Goal: Navigation & Orientation: Find specific page/section

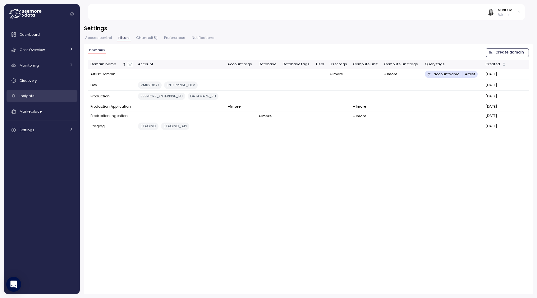
click at [45, 98] on div "Insights" at bounding box center [47, 96] width 54 height 6
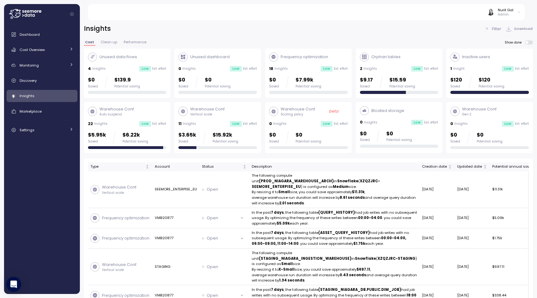
click at [432, 29] on p "Filter" at bounding box center [496, 29] width 9 height 6
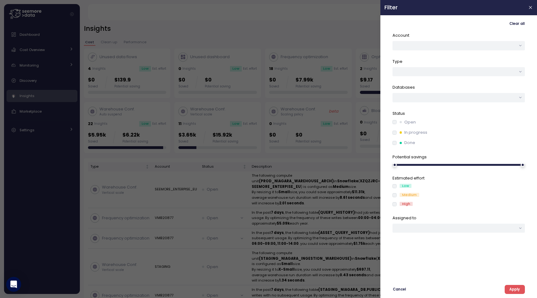
click at [370, 36] on div at bounding box center [268, 149] width 537 height 298
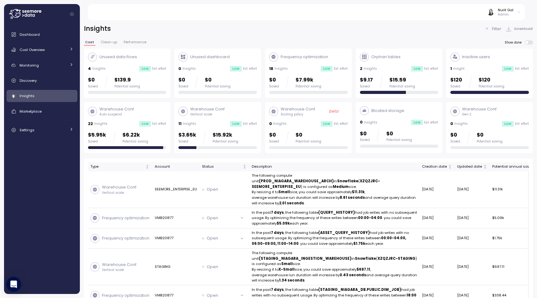
click at [432, 29] on p "Filter" at bounding box center [496, 29] width 9 height 6
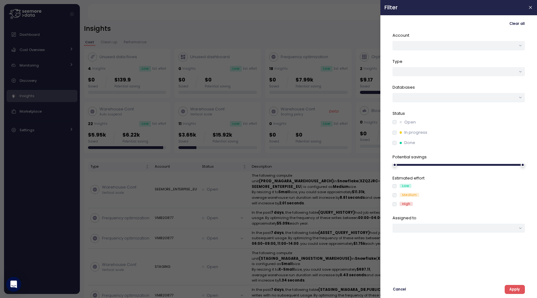
click at [376, 33] on div at bounding box center [268, 149] width 537 height 298
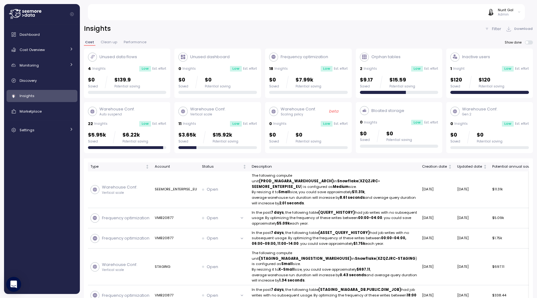
click at [107, 40] on span "Clean up" at bounding box center [109, 41] width 16 height 3
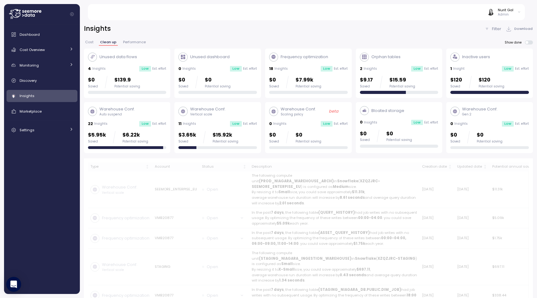
click at [135, 40] on span "Performance" at bounding box center [134, 41] width 23 height 3
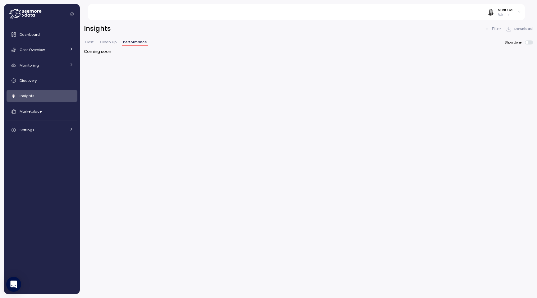
click at [96, 40] on div "Insights Filter Download Cost Clean up Performance Show done Coming soon" at bounding box center [308, 39] width 449 height 30
click at [91, 40] on span "Cost" at bounding box center [89, 41] width 8 height 3
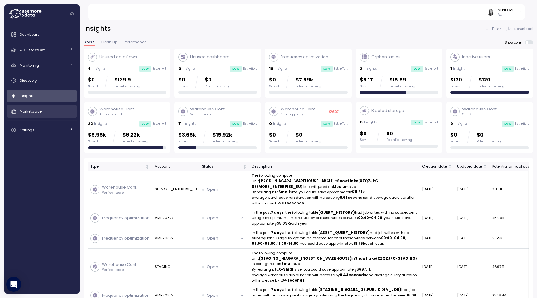
click at [58, 116] on link "Marketplace" at bounding box center [42, 111] width 71 height 12
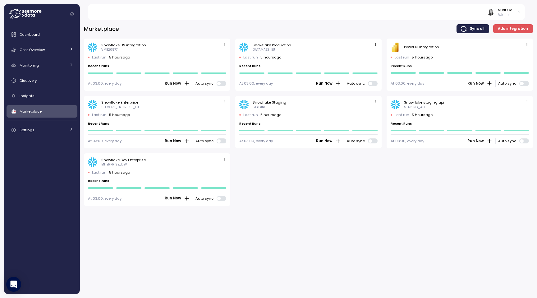
click at [44, 121] on div "Dashboard Cost Overview Compute Workloads Storage Cloud Services Clustering col…" at bounding box center [42, 82] width 71 height 108
click at [44, 130] on div "Settings" at bounding box center [43, 130] width 47 height 6
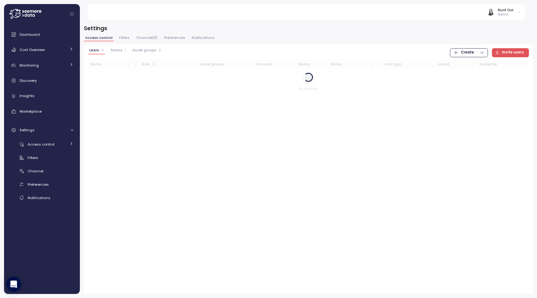
click at [47, 118] on div "Dashboard Cost Overview Compute Workloads Storage Cloud Services Clustering col…" at bounding box center [42, 115] width 71 height 174
click at [47, 116] on link "Marketplace" at bounding box center [42, 111] width 71 height 12
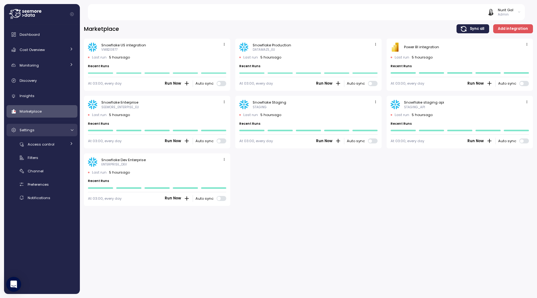
click at [41, 127] on div "Settings" at bounding box center [43, 130] width 47 height 6
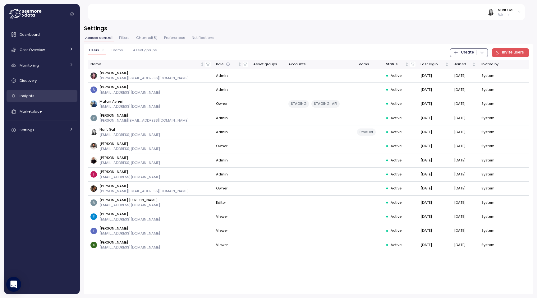
click at [44, 99] on div "Insights" at bounding box center [47, 96] width 54 height 6
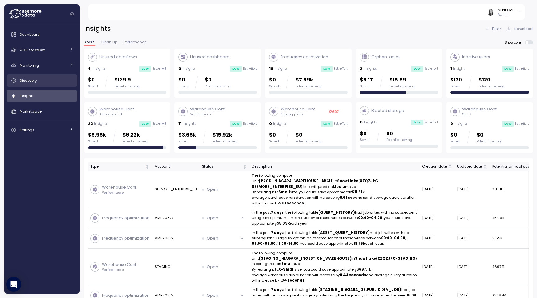
click at [65, 80] on div "Discovery" at bounding box center [47, 80] width 54 height 6
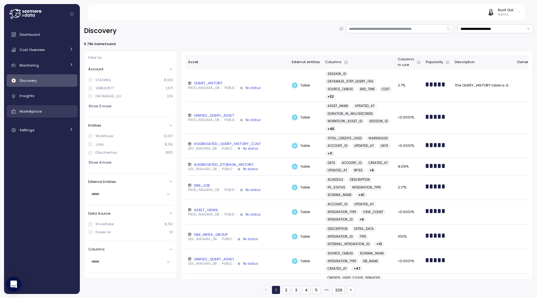
click at [40, 108] on link "Marketplace" at bounding box center [42, 111] width 71 height 12
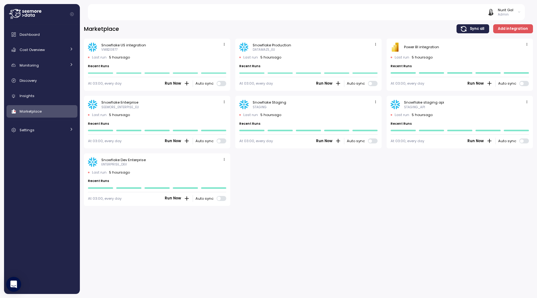
click at [432, 15] on p "Admin" at bounding box center [506, 14] width 16 height 4
click at [432, 172] on div "Snowflake US integration VMB20877 Last run 5 hours ago Recent Runs At 03:00, ev…" at bounding box center [308, 122] width 449 height 167
click at [55, 53] on div "Cost Overview" at bounding box center [43, 50] width 47 height 6
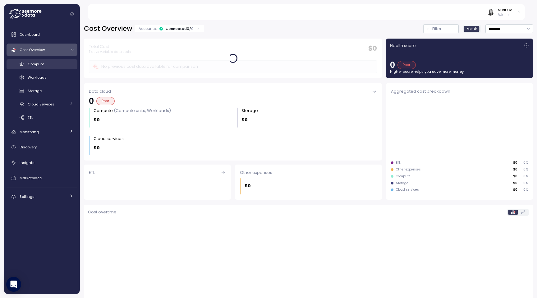
click at [53, 65] on div "Compute" at bounding box center [51, 64] width 46 height 6
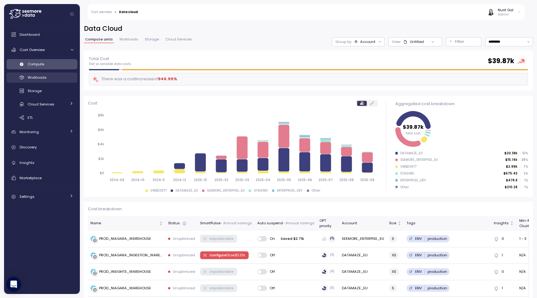
click at [53, 77] on div "Workloads" at bounding box center [51, 77] width 46 height 6
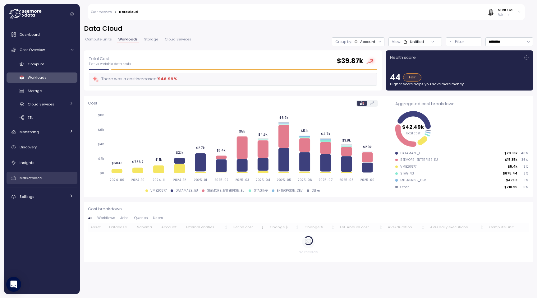
click at [46, 174] on link "Marketplace" at bounding box center [42, 178] width 71 height 12
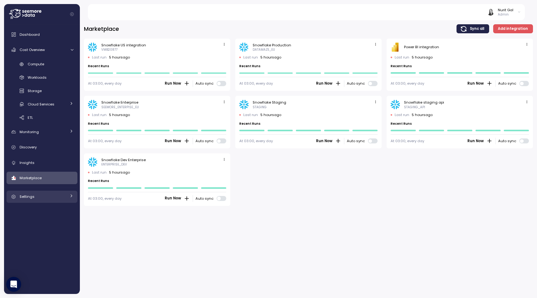
click at [40, 196] on div "Settings" at bounding box center [43, 196] width 47 height 6
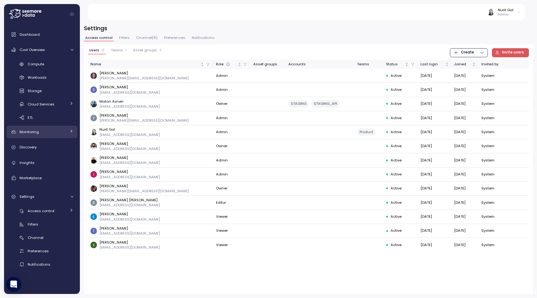
click at [47, 129] on div "Monitoring" at bounding box center [43, 132] width 47 height 6
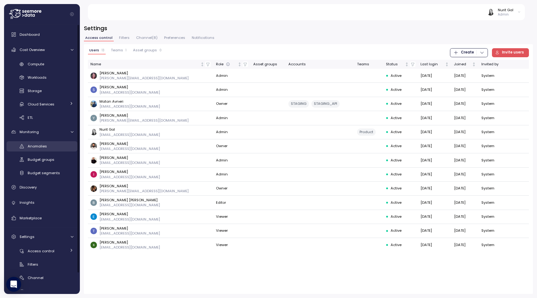
click at [44, 148] on span "Anomalies" at bounding box center [37, 146] width 19 height 5
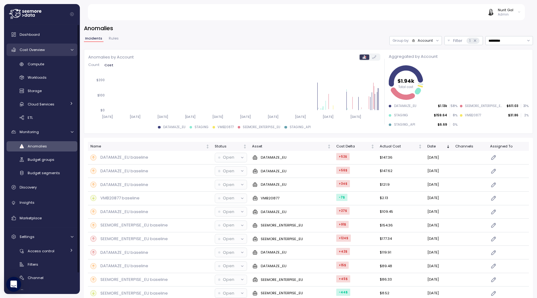
click at [26, 53] on link "Cost Overview" at bounding box center [42, 50] width 71 height 12
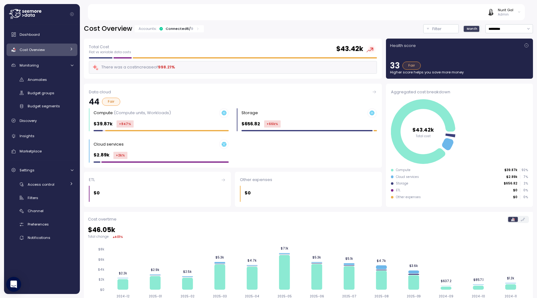
click at [30, 52] on span "Cost Overview" at bounding box center [32, 49] width 25 height 5
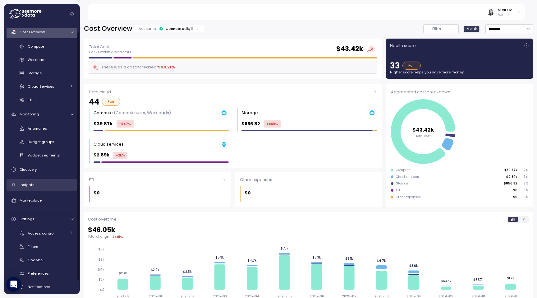
scroll to position [22, 0]
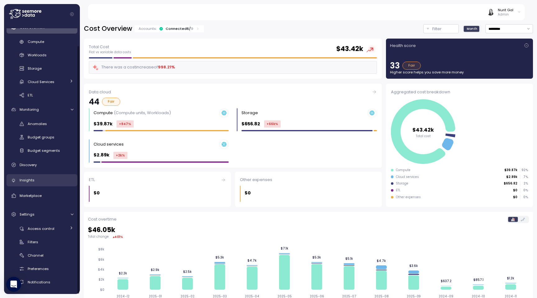
click at [52, 178] on div "Insights" at bounding box center [47, 180] width 54 height 6
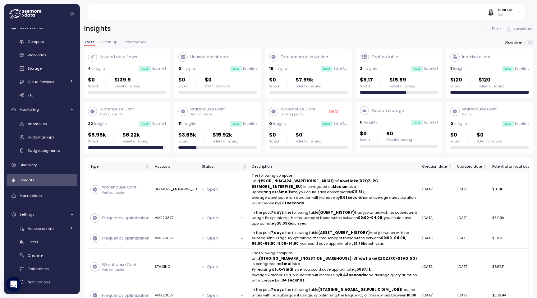
click at [432, 26] on p "Filter" at bounding box center [496, 29] width 9 height 6
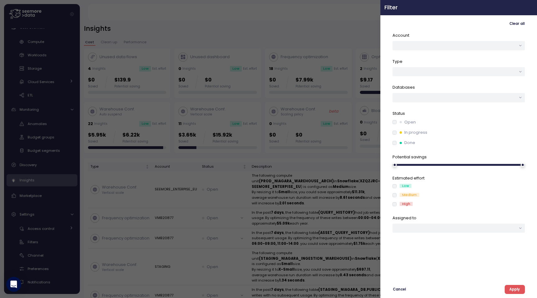
click at [432, 5] on button "button" at bounding box center [530, 7] width 7 height 7
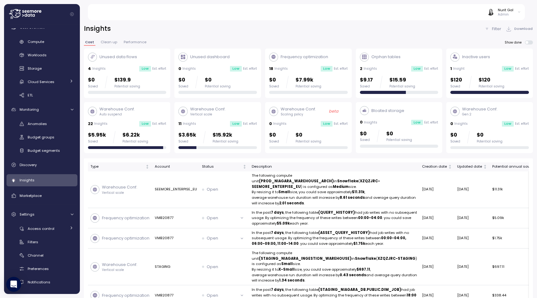
click at [432, 32] on div "Filter Download" at bounding box center [509, 28] width 49 height 9
click at [432, 30] on p "Filter" at bounding box center [496, 29] width 9 height 6
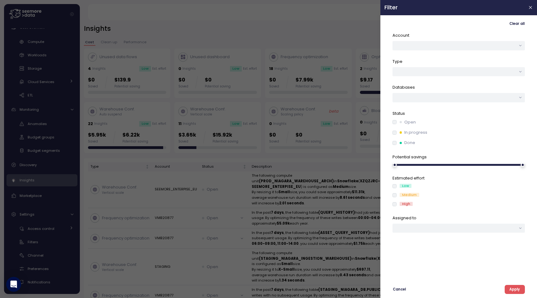
click at [369, 30] on div at bounding box center [268, 149] width 537 height 298
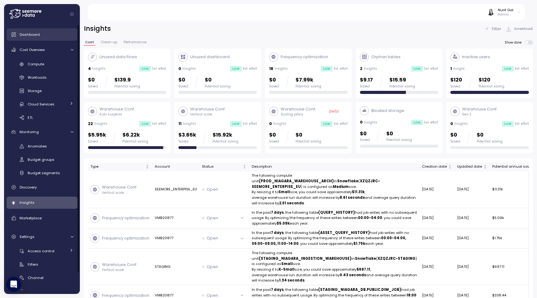
click at [48, 38] on link "Dashboard" at bounding box center [42, 34] width 71 height 12
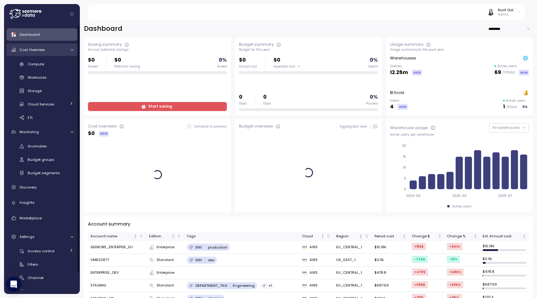
click at [47, 47] on div "Cost Overview" at bounding box center [43, 50] width 47 height 6
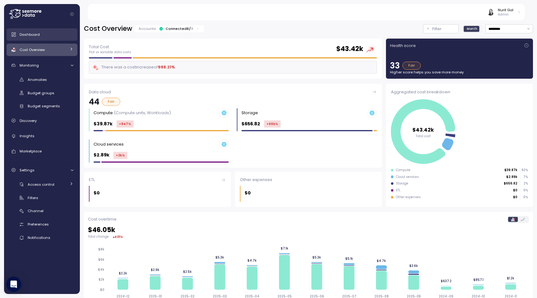
click at [58, 39] on link "Dashboard" at bounding box center [42, 34] width 71 height 12
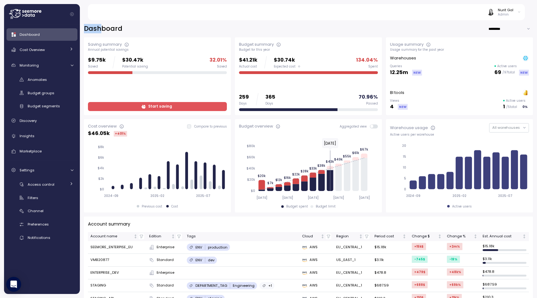
drag, startPoint x: 100, startPoint y: 31, endPoint x: 81, endPoint y: 29, distance: 18.5
click at [81, 29] on div "Dashboard ********* Saving summary Annual potential savings $9.75k Saved $30.47…" at bounding box center [308, 157] width 457 height 282
click at [89, 27] on h2 "Dashboard" at bounding box center [103, 28] width 39 height 9
click at [118, 31] on h2 "Dashboard" at bounding box center [103, 28] width 39 height 9
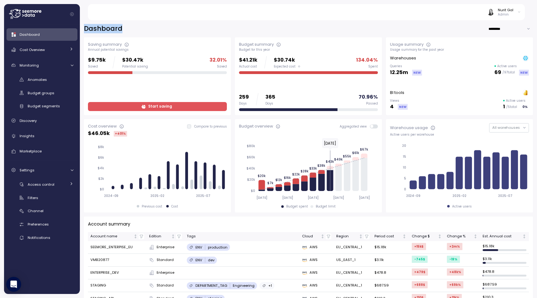
click at [118, 31] on h2 "Dashboard" at bounding box center [103, 28] width 39 height 9
click at [132, 29] on div "Dashboard *********" at bounding box center [308, 28] width 449 height 9
click at [47, 49] on div "Cost Overview" at bounding box center [43, 50] width 47 height 6
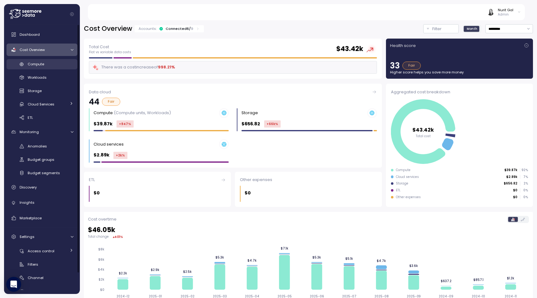
click at [56, 60] on link "Compute" at bounding box center [42, 64] width 71 height 10
